Goal: Task Accomplishment & Management: Use online tool/utility

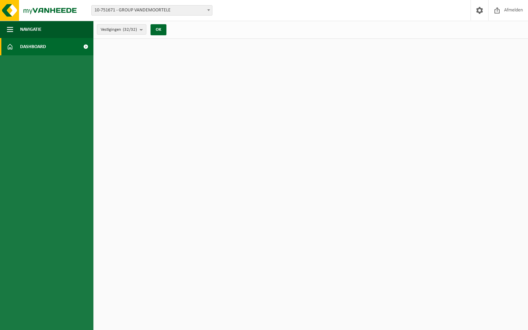
click at [34, 44] on span "Dashboard" at bounding box center [33, 46] width 26 height 17
click at [85, 47] on span at bounding box center [86, 46] width 16 height 17
drag, startPoint x: 85, startPoint y: 46, endPoint x: 78, endPoint y: 48, distance: 7.1
click at [84, 46] on span at bounding box center [86, 46] width 16 height 17
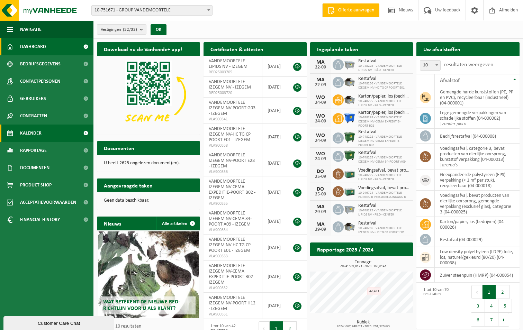
click at [32, 132] on span "Kalender" at bounding box center [30, 133] width 21 height 17
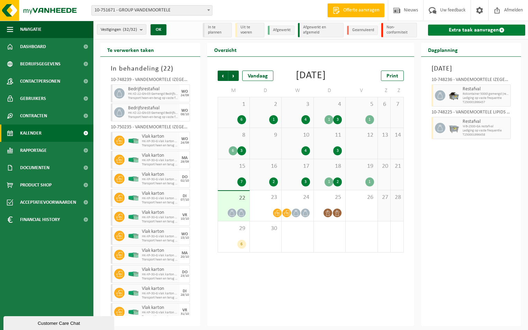
click at [477, 29] on link "Extra taak aanvragen" at bounding box center [476, 30] width 97 height 11
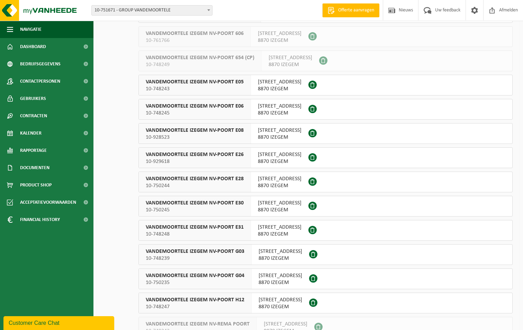
scroll to position [381, 0]
click at [185, 230] on span "10-748248" at bounding box center [195, 233] width 98 height 7
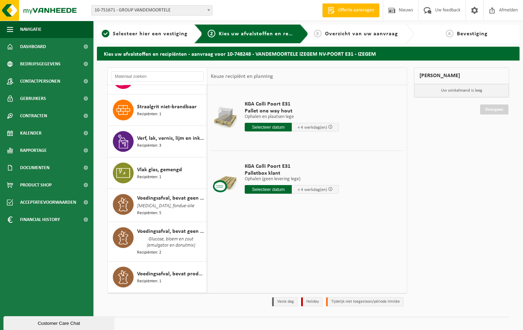
scroll to position [1003, 0]
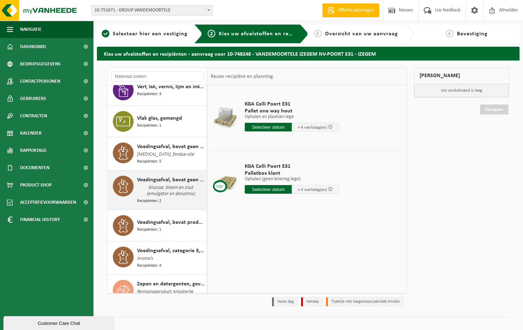
click at [130, 186] on icon at bounding box center [123, 186] width 14 height 14
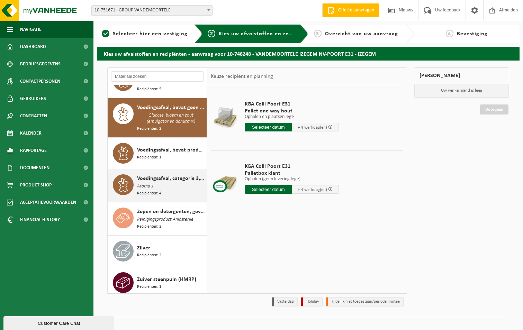
scroll to position [1076, 0]
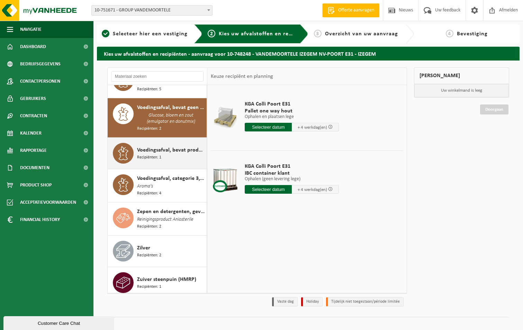
click at [139, 154] on span "Recipiënten: 1" at bounding box center [149, 157] width 24 height 7
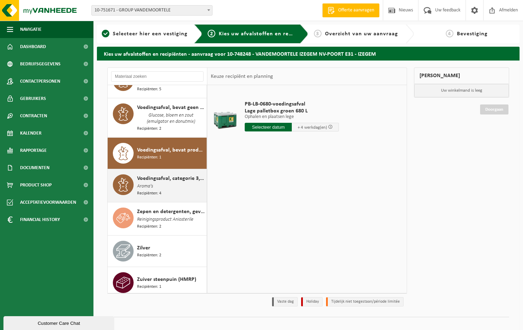
click at [159, 181] on div "Voedingsafval, categorie 3, bevat producten van dierlijke oorsprong, kunststof …" at bounding box center [171, 185] width 68 height 22
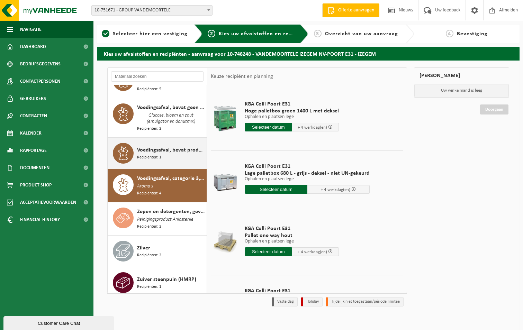
click at [137, 149] on span "Voedingsafval, bevat producten van dierlijke oorsprong, gemengde verpakking (ex…" at bounding box center [171, 150] width 68 height 8
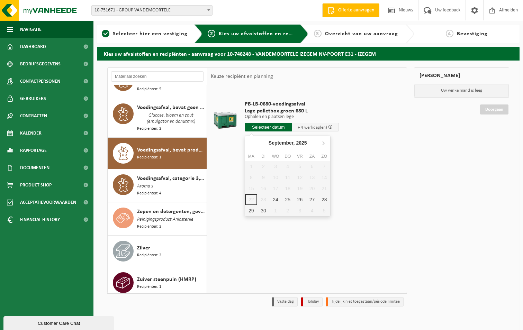
click at [267, 128] on input "text" at bounding box center [268, 127] width 47 height 9
click at [27, 132] on span "Kalender" at bounding box center [30, 133] width 21 height 17
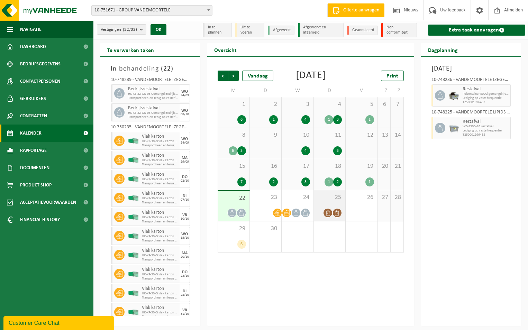
click at [329, 216] on div "25" at bounding box center [330, 205] width 32 height 31
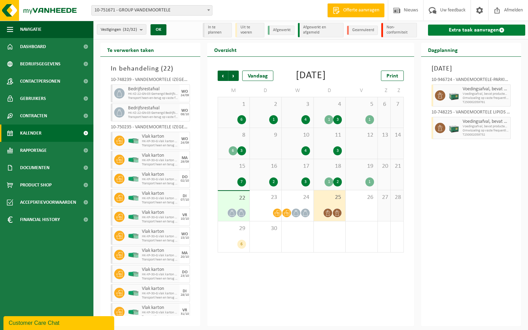
click at [474, 27] on link "Extra taak aanvragen" at bounding box center [476, 30] width 97 height 11
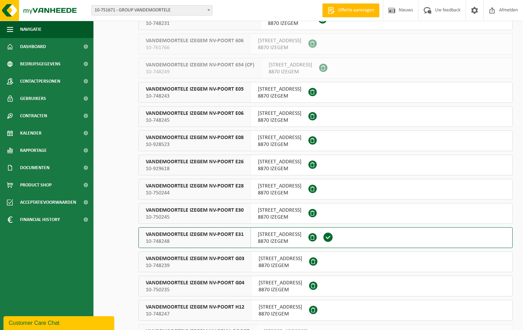
scroll to position [381, 0]
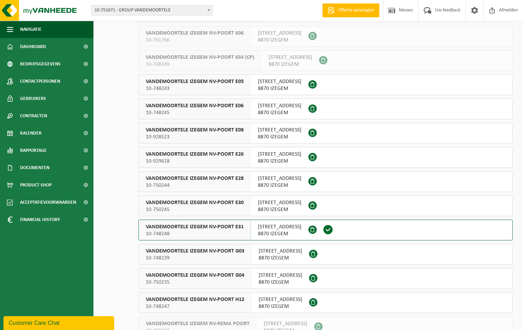
click at [204, 228] on span "VANDEMOORTELE IZEGEM NV-POORT E31" at bounding box center [195, 226] width 98 height 7
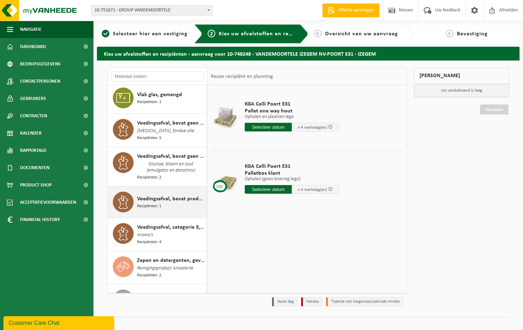
scroll to position [1076, 0]
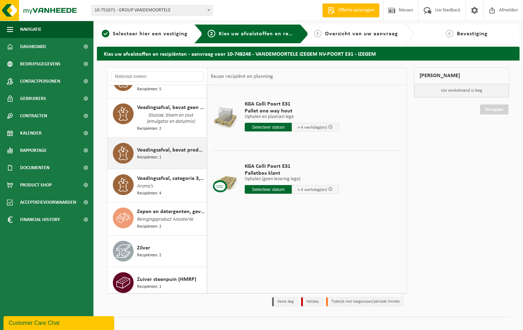
click at [129, 151] on icon at bounding box center [123, 153] width 14 height 14
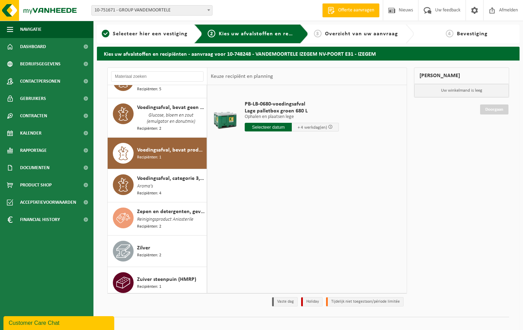
click at [276, 125] on input "text" at bounding box center [268, 127] width 47 height 9
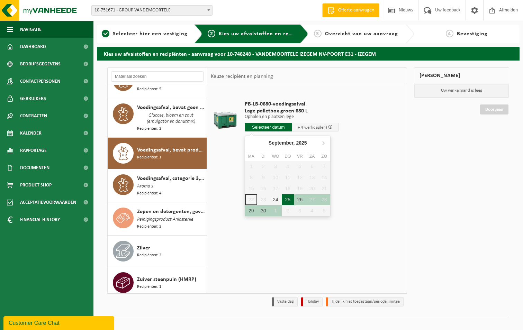
click at [289, 199] on div "25" at bounding box center [288, 199] width 12 height 11
type input "Van 2025-09-25"
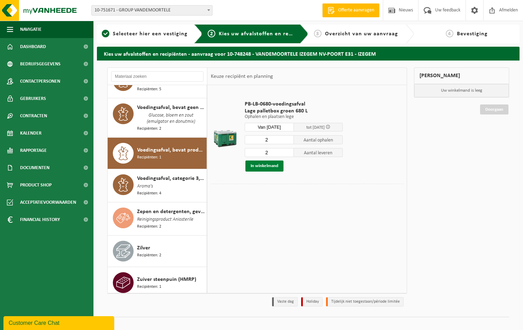
click at [257, 166] on button "In winkelmand" at bounding box center [264, 166] width 38 height 11
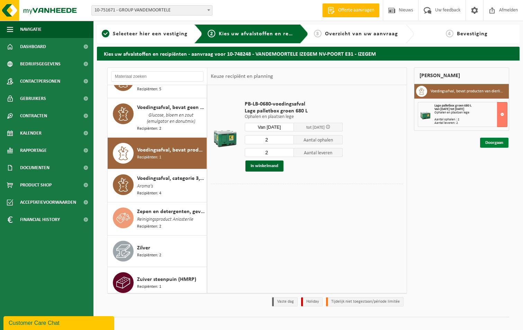
click at [495, 142] on link "Doorgaan" at bounding box center [494, 143] width 28 height 10
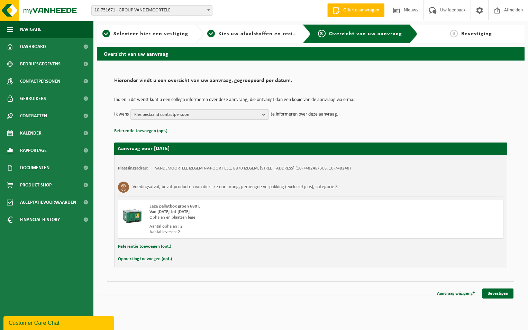
click at [145, 259] on button "Opmerking toevoegen (opt.)" at bounding box center [145, 259] width 54 height 9
click at [202, 251] on div "Plaatsingsadres: VANDEMOORTELE IZEGEM NV-POORT E31, 8870 IZEGEM, PRINS ALBERTLA…" at bounding box center [310, 212] width 393 height 114
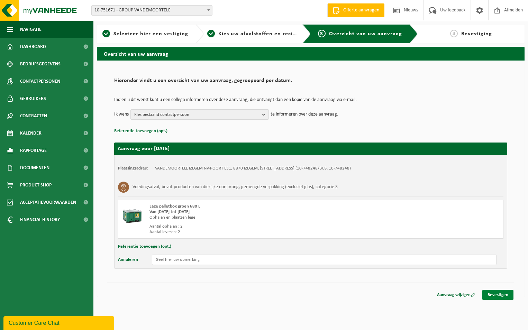
click at [498, 295] on link "Bevestigen" at bounding box center [497, 295] width 31 height 10
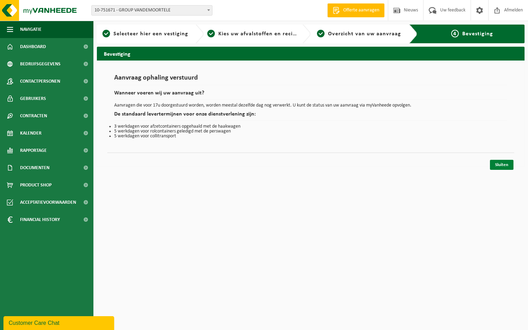
click at [504, 163] on link "Sluiten" at bounding box center [502, 165] width 24 height 10
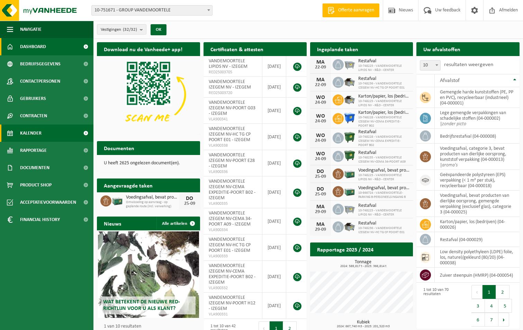
click at [37, 132] on span "Kalender" at bounding box center [30, 133] width 21 height 17
